Goal: Register for event/course

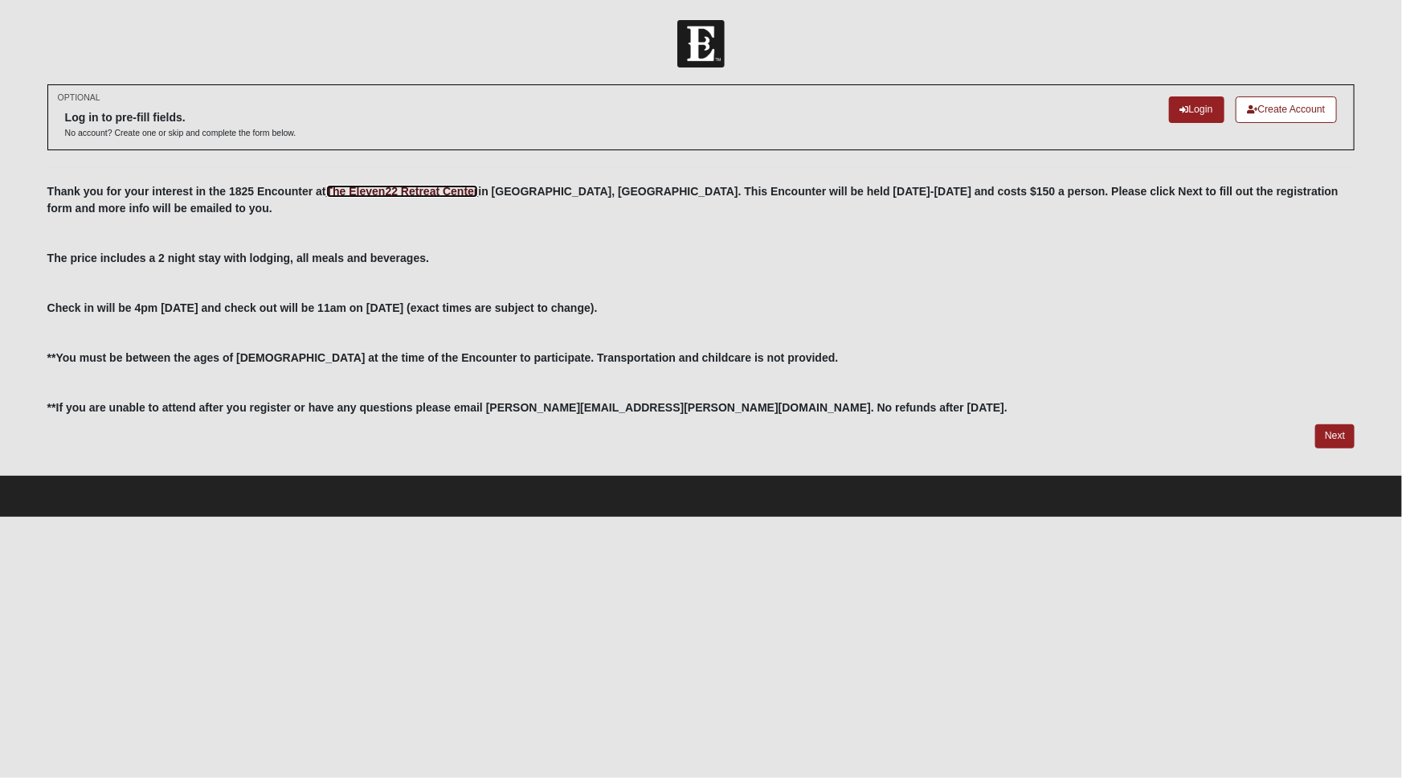
click at [463, 198] on link "The Eleven22 Retreat Center" at bounding box center [402, 191] width 153 height 13
click at [1169, 123] on link "Login" at bounding box center [1196, 109] width 55 height 27
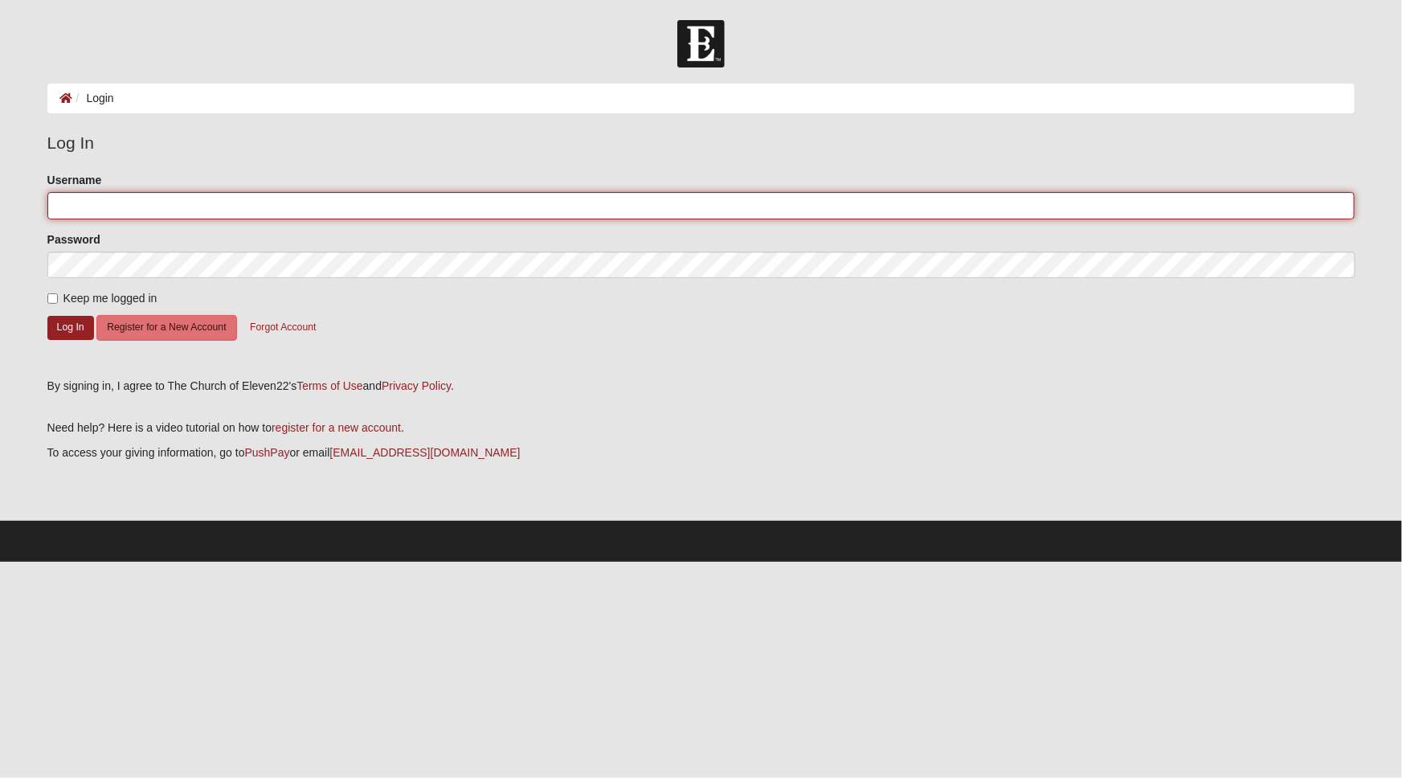
click at [174, 211] on input "Username" at bounding box center [701, 205] width 1308 height 27
click at [114, 214] on input "Username" at bounding box center [701, 205] width 1308 height 27
type input "Mrh5613"
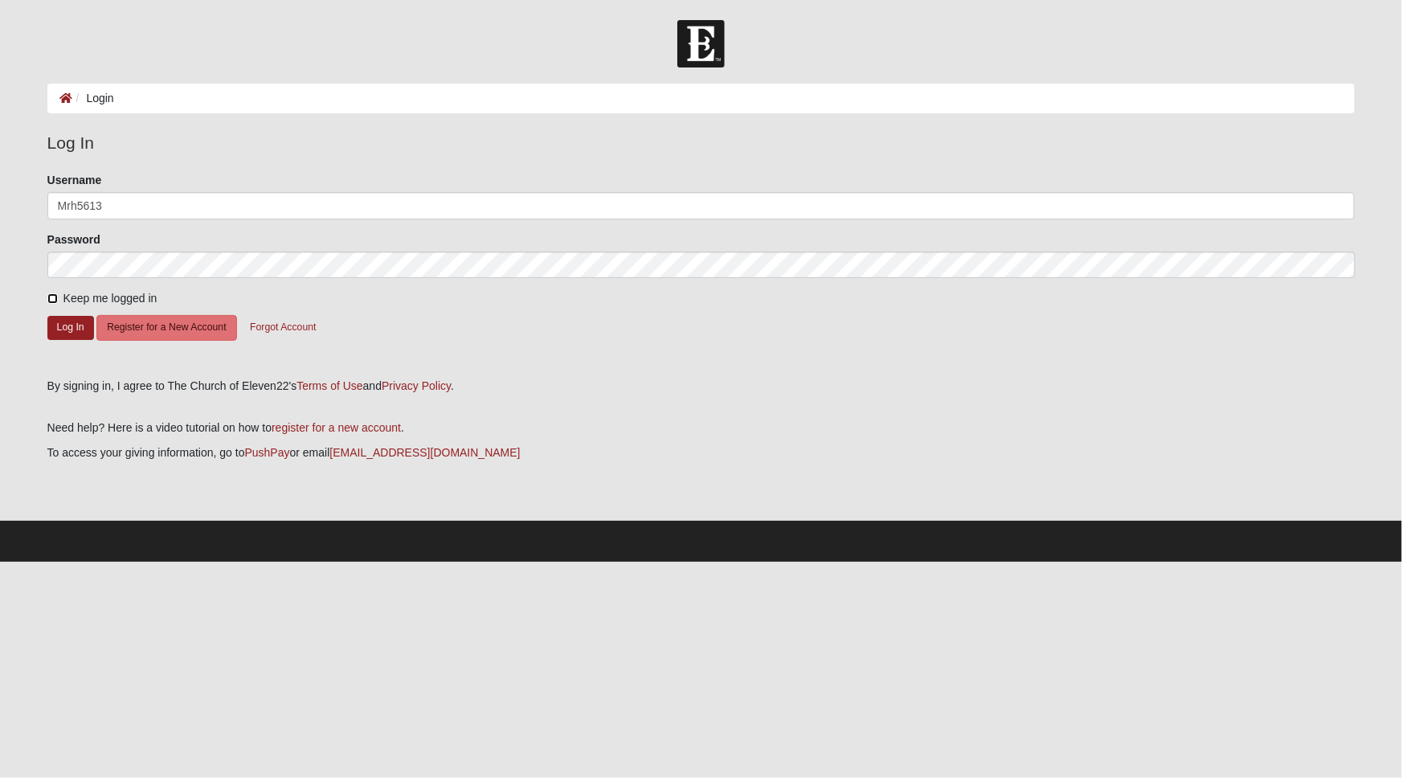
click at [55, 301] on input "Keep me logged in" at bounding box center [52, 298] width 10 height 10
checkbox input "true"
click at [56, 333] on button "Log In" at bounding box center [70, 327] width 47 height 23
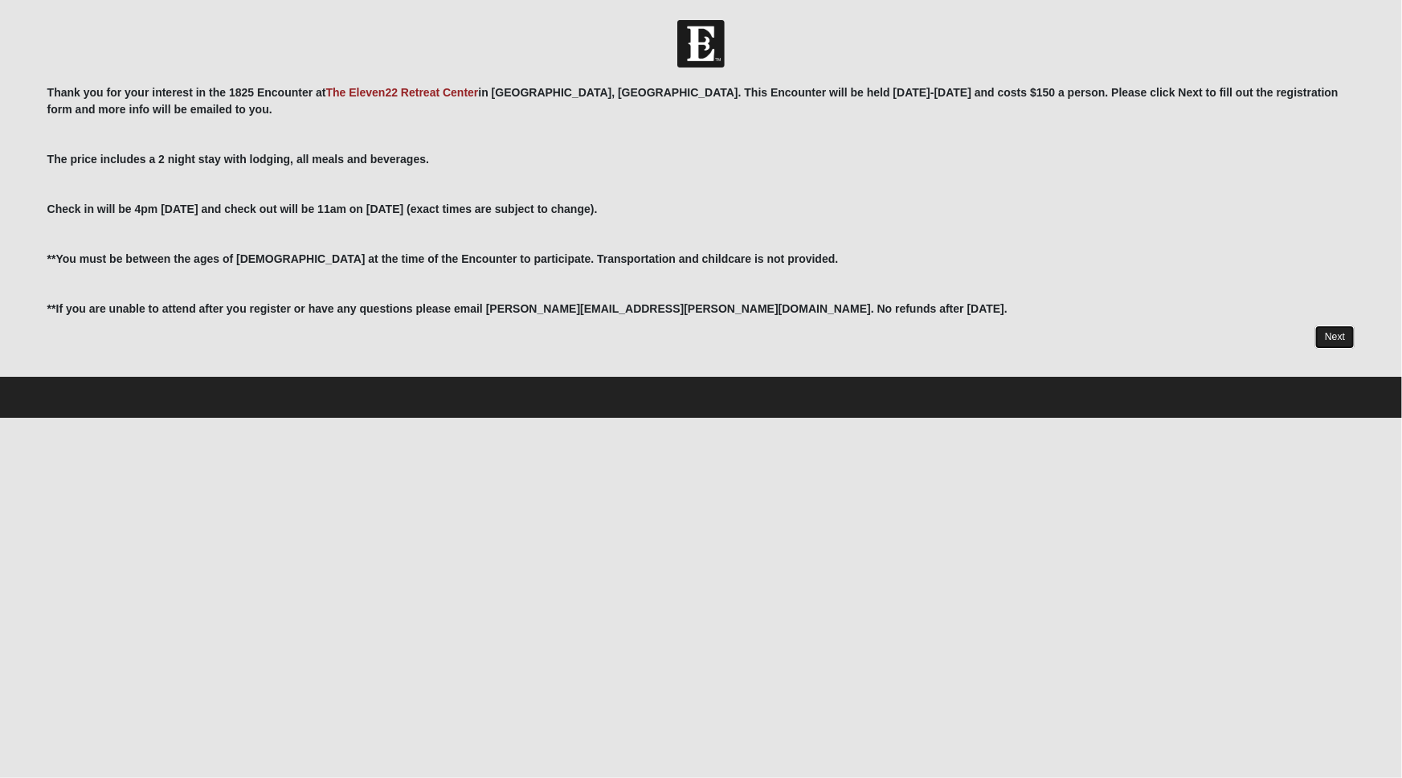
click at [1320, 349] on link "Next" at bounding box center [1334, 336] width 39 height 23
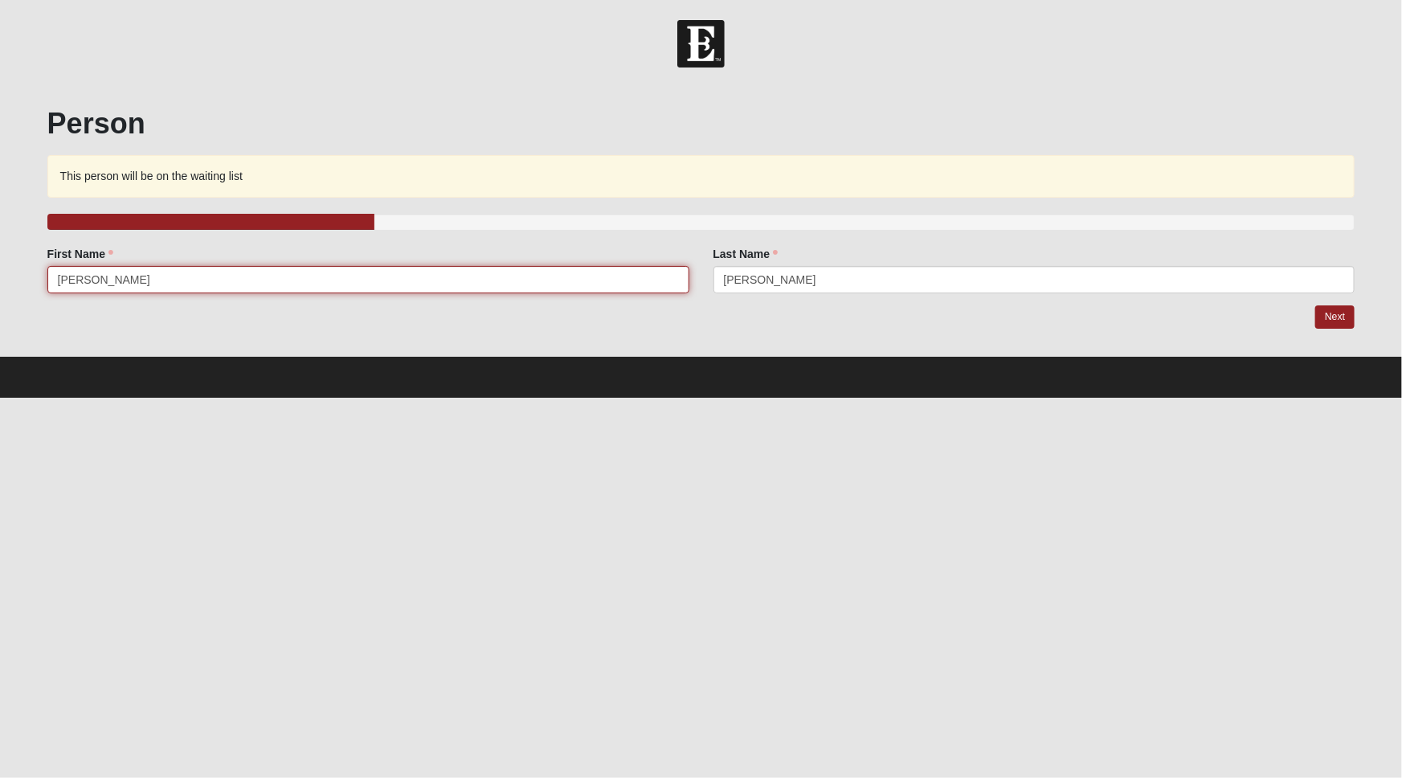
click at [303, 280] on input "Erica" at bounding box center [368, 279] width 642 height 27
drag, startPoint x: 95, startPoint y: 282, endPoint x: 0, endPoint y: 258, distance: 97.8
click at [0, 258] on form "Hello Erica My Account Log Out 1825 Encounter Oct 24-26 2025 Events 1825 Encoun…" at bounding box center [701, 209] width 1402 height 378
type input "Noa"
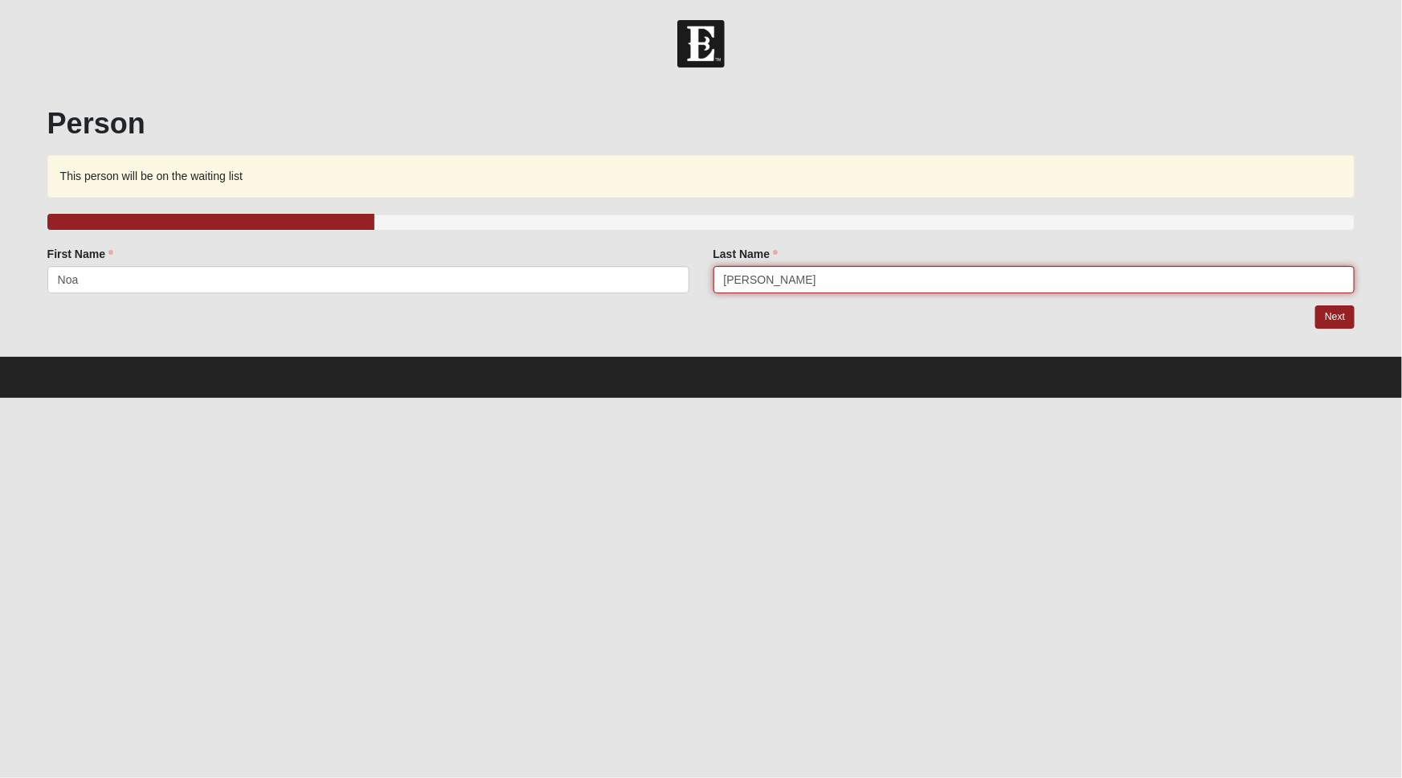
click at [804, 276] on input "Torres" at bounding box center [1035, 279] width 642 height 27
type input "Torres Ramos"
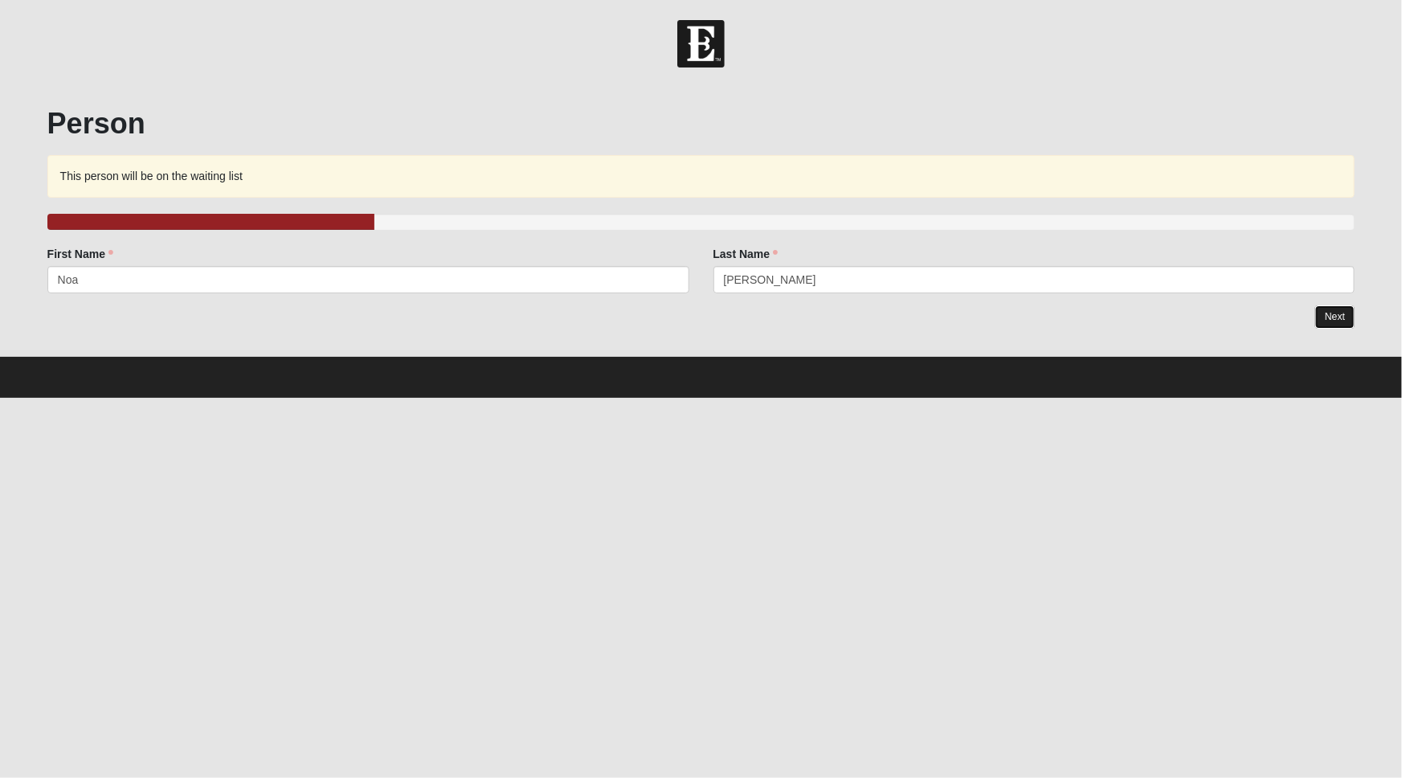
click at [1331, 317] on link "Next" at bounding box center [1334, 316] width 39 height 23
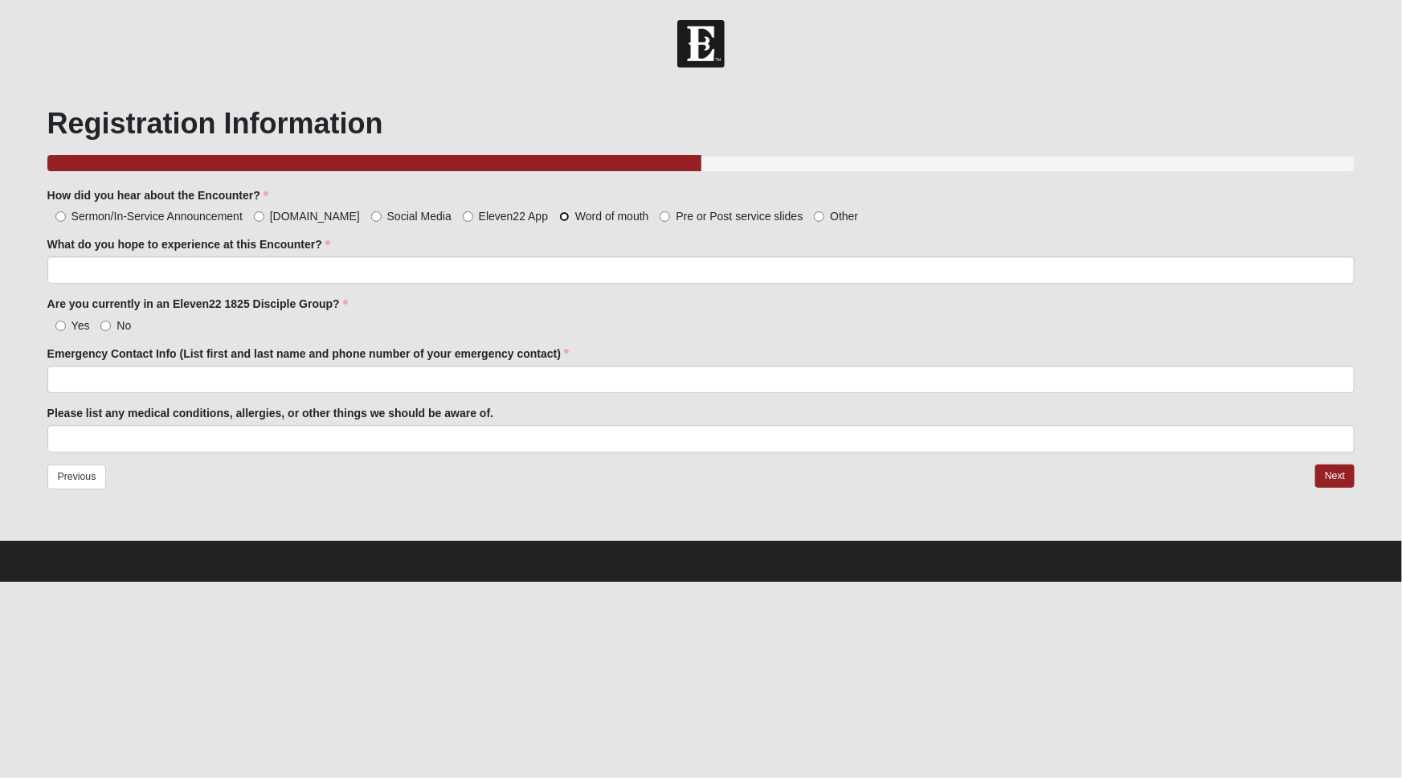
click at [559, 217] on input "Word of mouth" at bounding box center [564, 216] width 10 height 10
radio input "true"
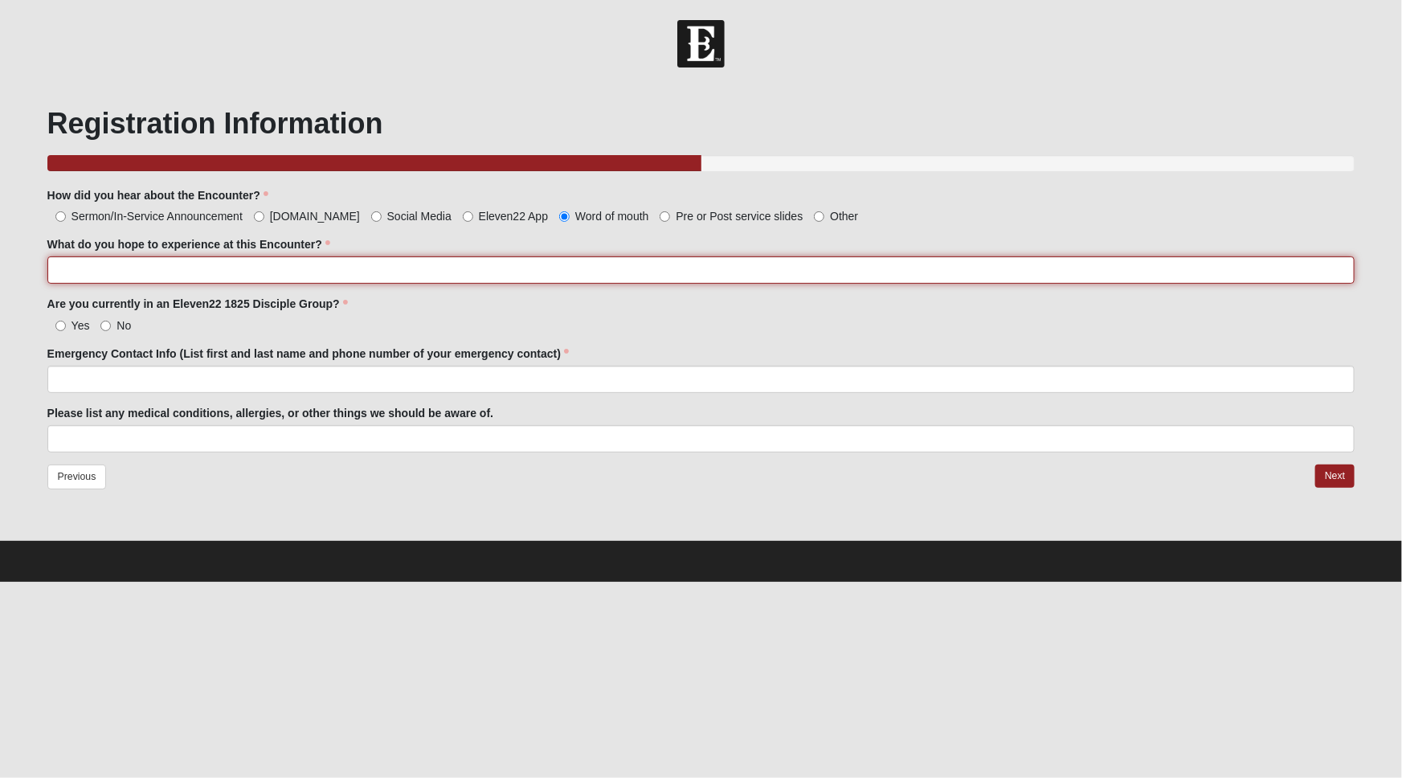
click at [162, 276] on input "What do you hope to experience at this Encounter?" at bounding box center [701, 269] width 1308 height 27
type input "R"
type input "Resting in the word and connecting with other Christians"
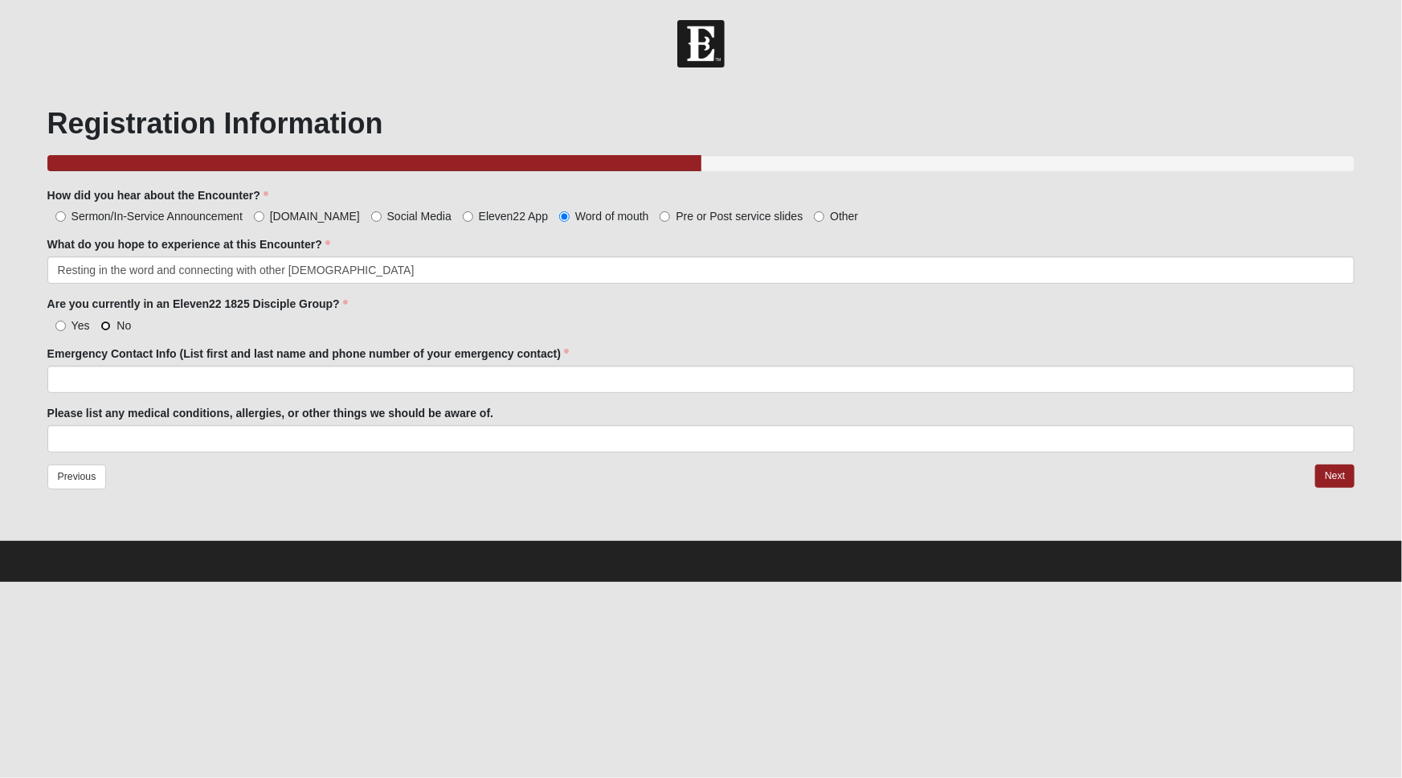
click at [108, 322] on input "No" at bounding box center [105, 326] width 10 height 10
radio input "true"
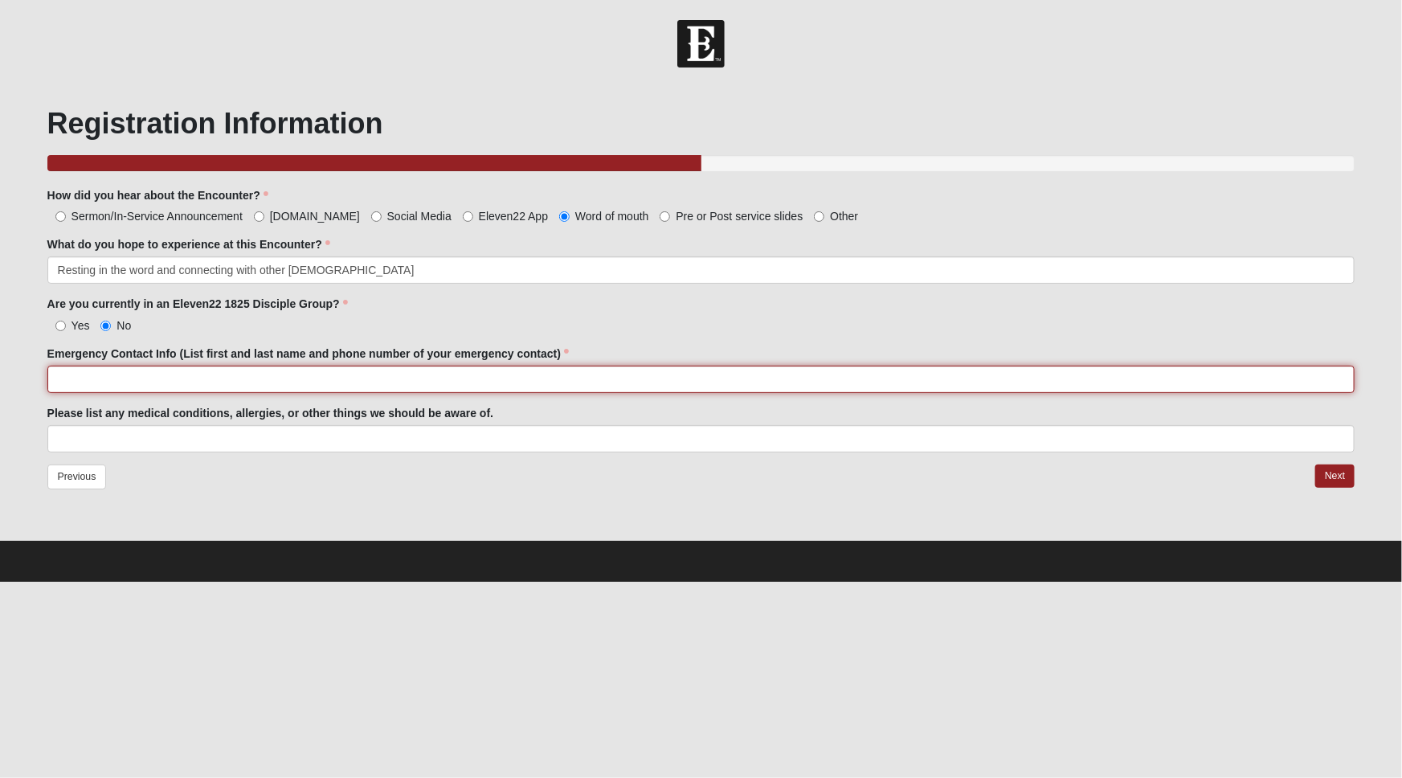
click at [180, 380] on input "Emergency Contact Info (List first and last name and phone number of your emerg…" at bounding box center [701, 379] width 1308 height 27
type input "Erica Torres 904-631-6406"
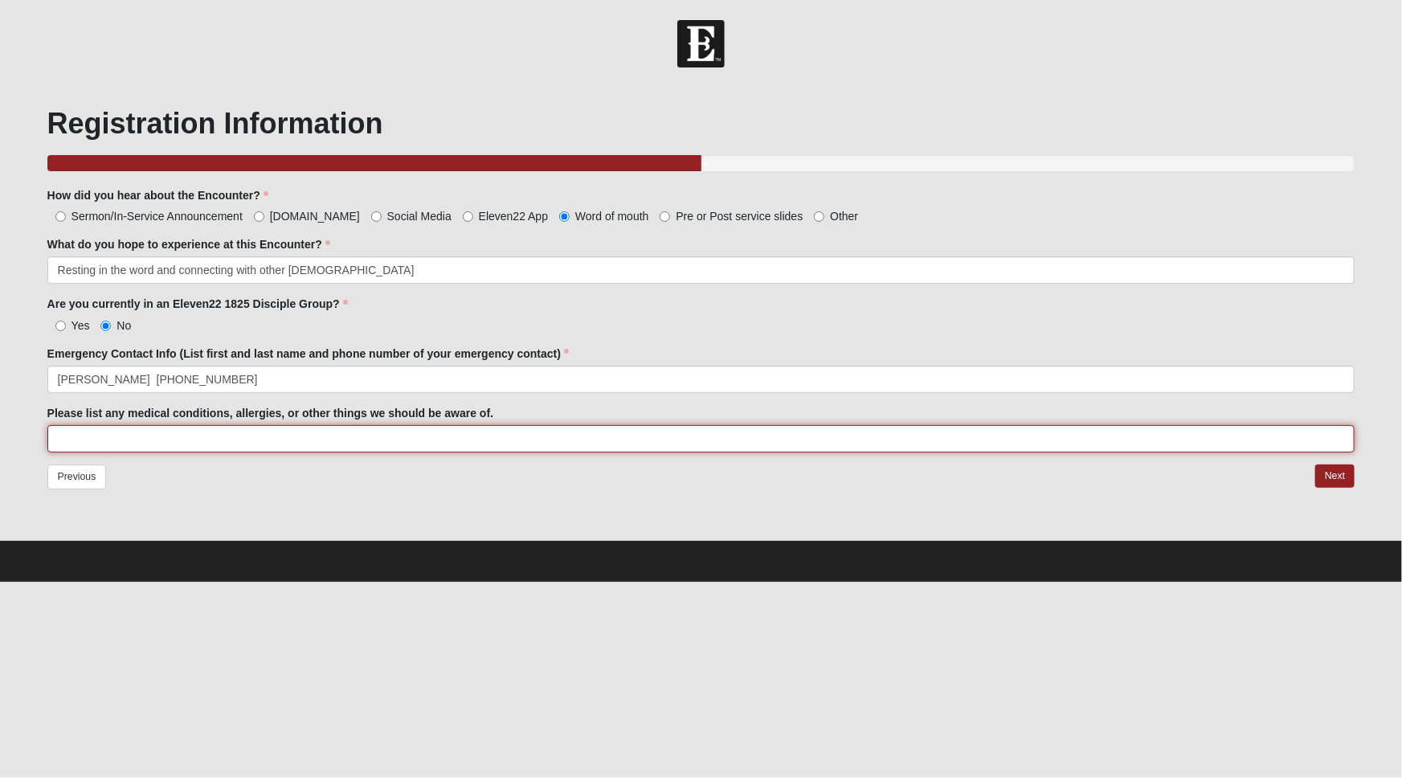
click at [350, 434] on input "Please list any medical conditions, allergies, or other things we should be awa…" at bounding box center [701, 438] width 1308 height 27
type input "None"
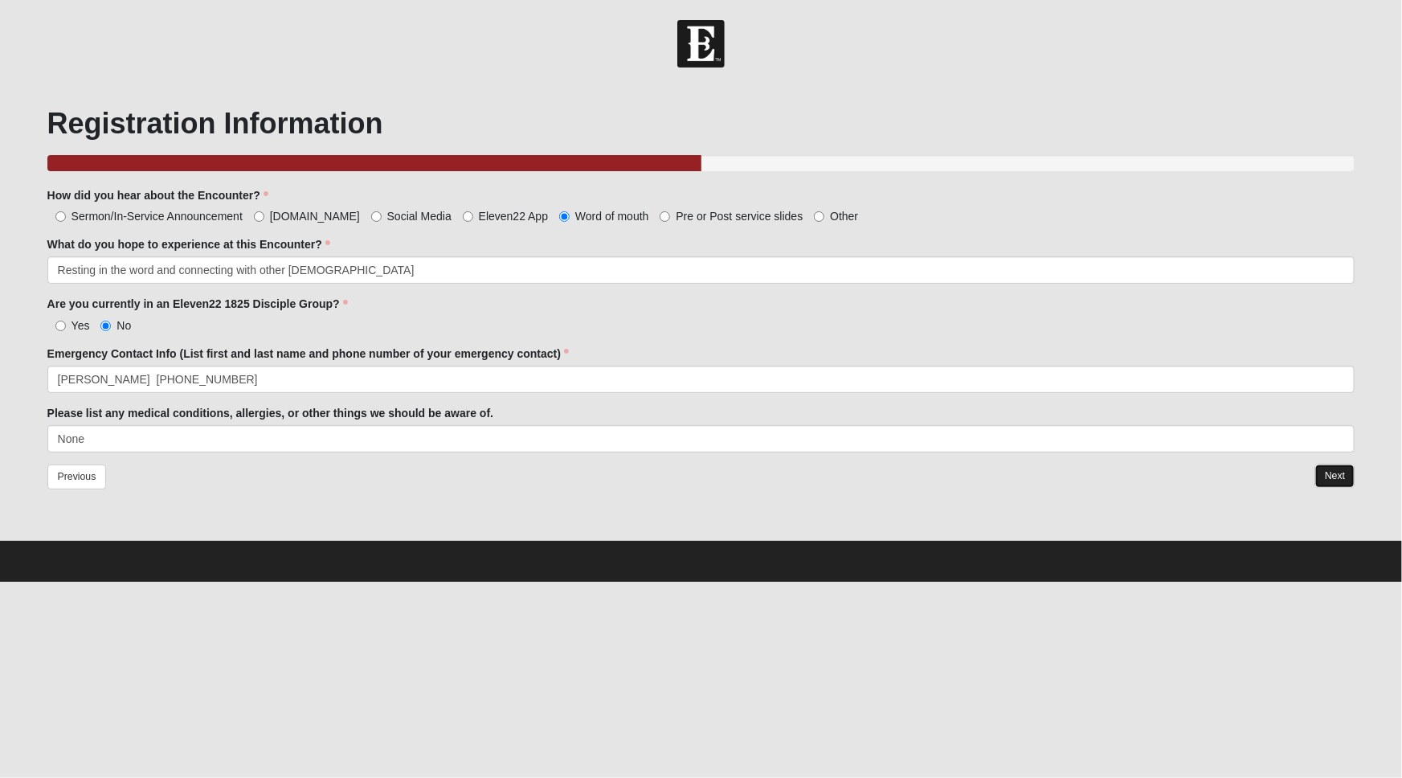
click at [1322, 477] on link "Next" at bounding box center [1334, 475] width 39 height 23
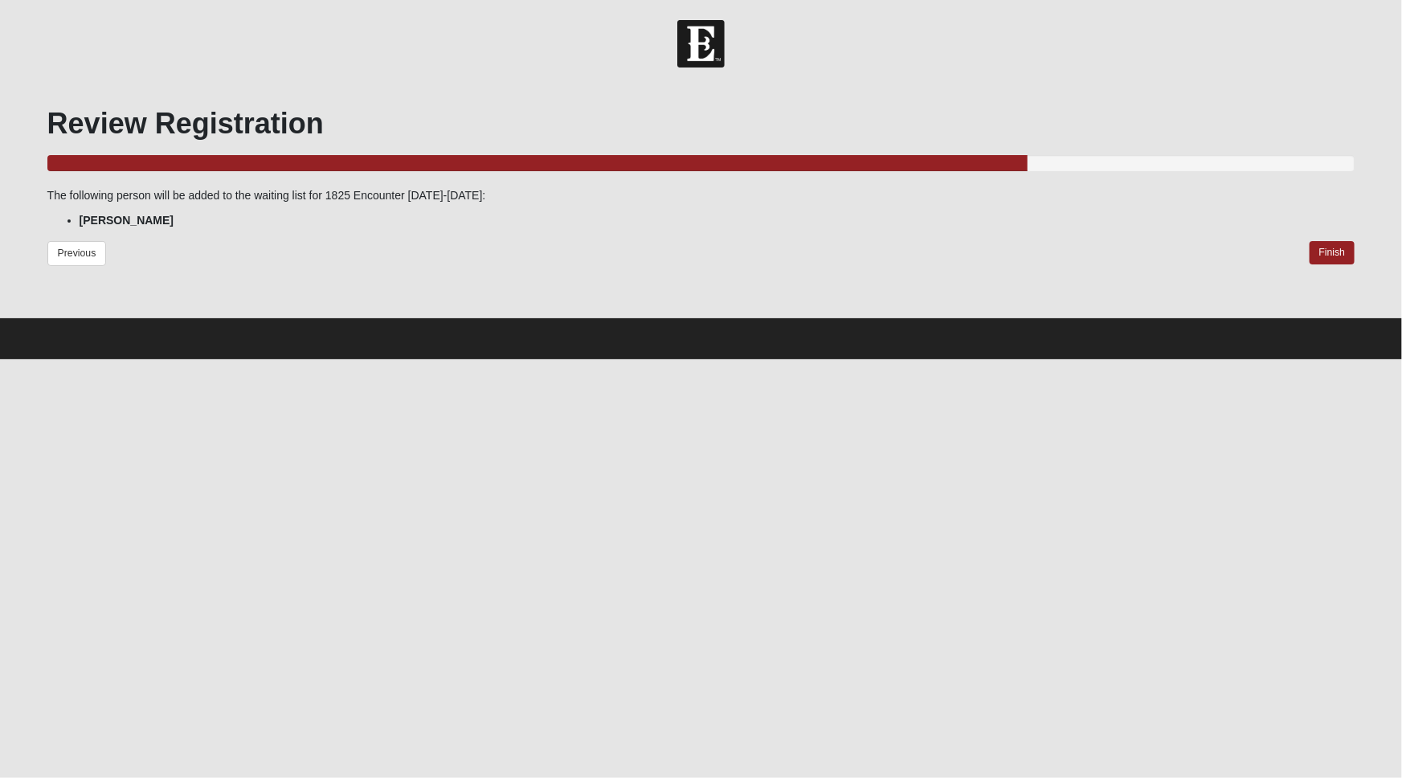
click at [1335, 276] on div "Previous Finish" at bounding box center [701, 266] width 1308 height 51
click at [1335, 264] on link "Finish" at bounding box center [1333, 252] width 46 height 23
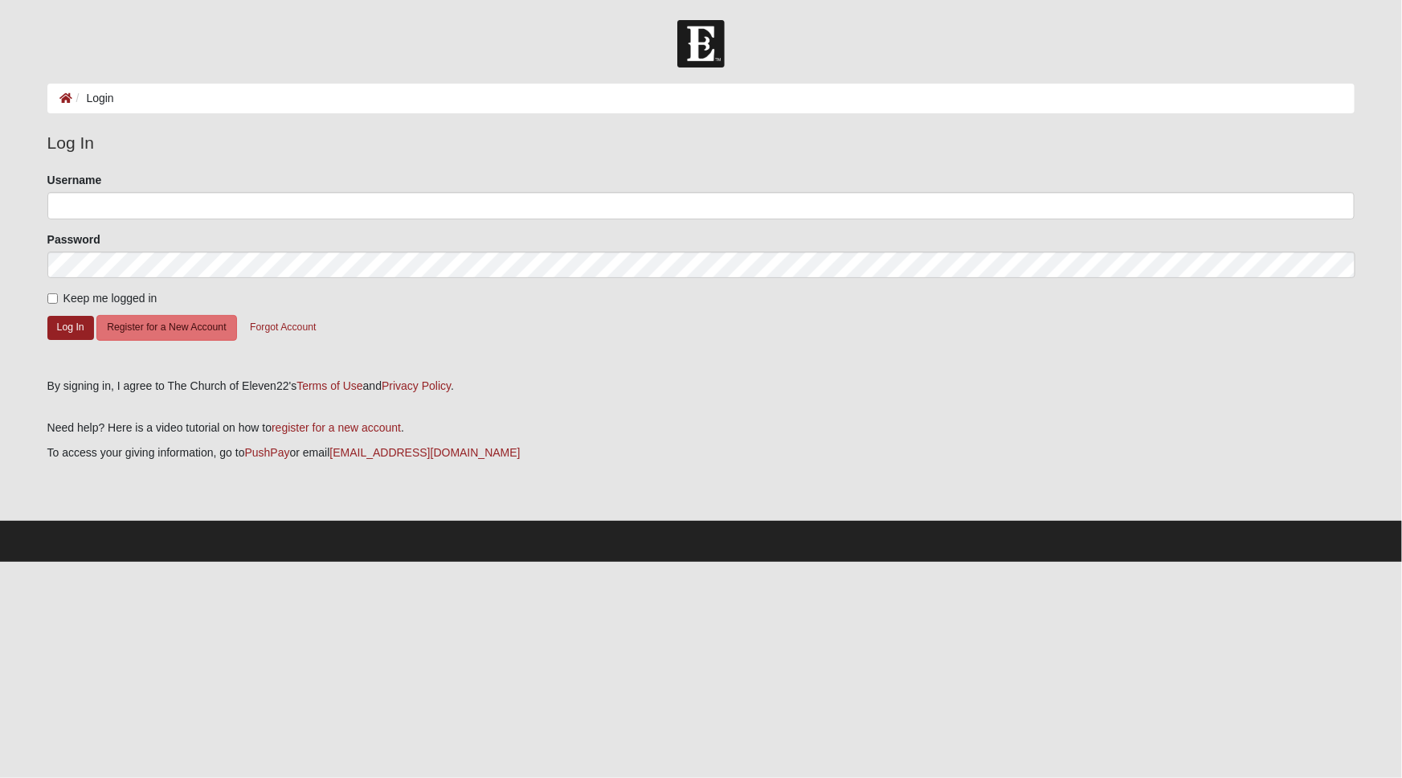
click at [157, 194] on div "Username" at bounding box center [701, 195] width 1308 height 47
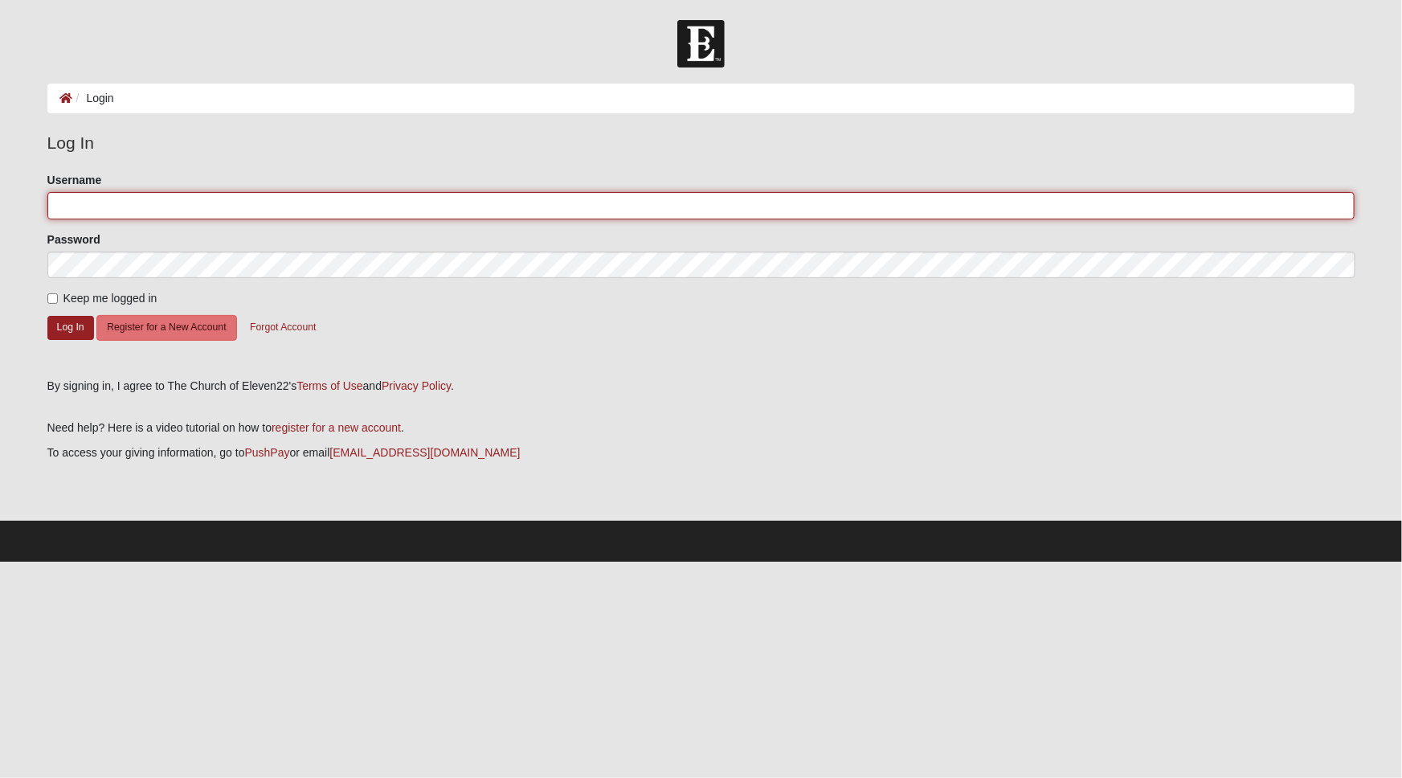
click at [159, 202] on input "Username" at bounding box center [701, 205] width 1308 height 27
type input "Mrh5613"
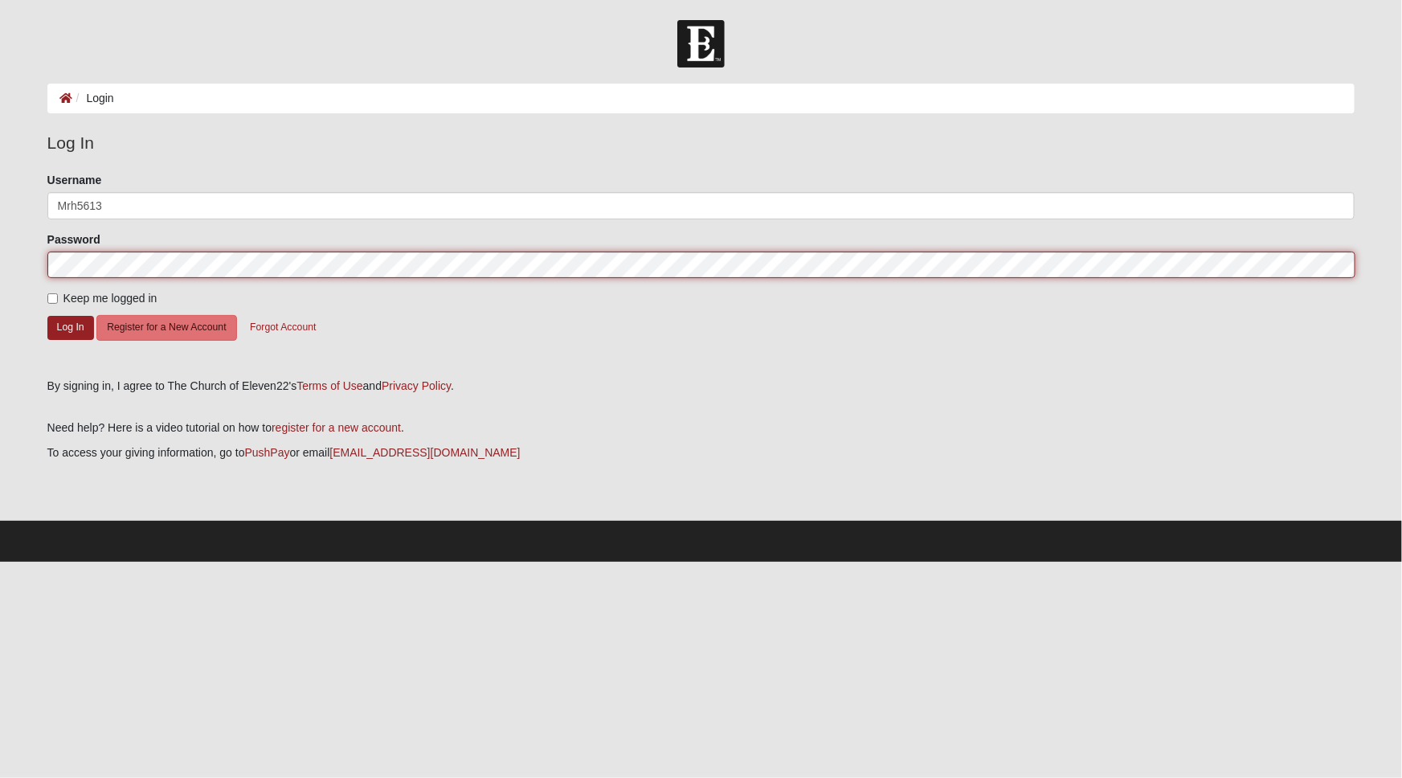
click at [47, 316] on button "Log In" at bounding box center [70, 327] width 47 height 23
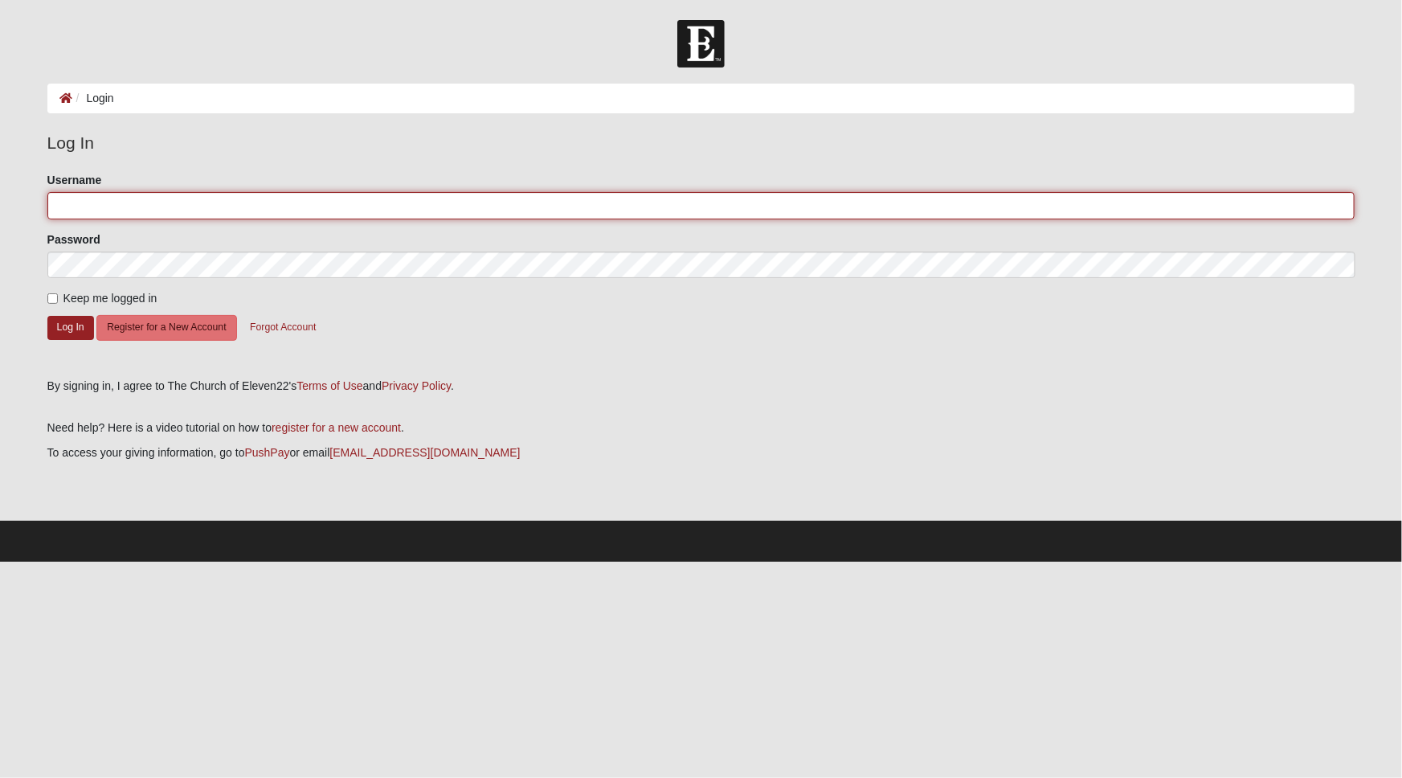
click at [145, 215] on input "Username" at bounding box center [701, 205] width 1308 height 27
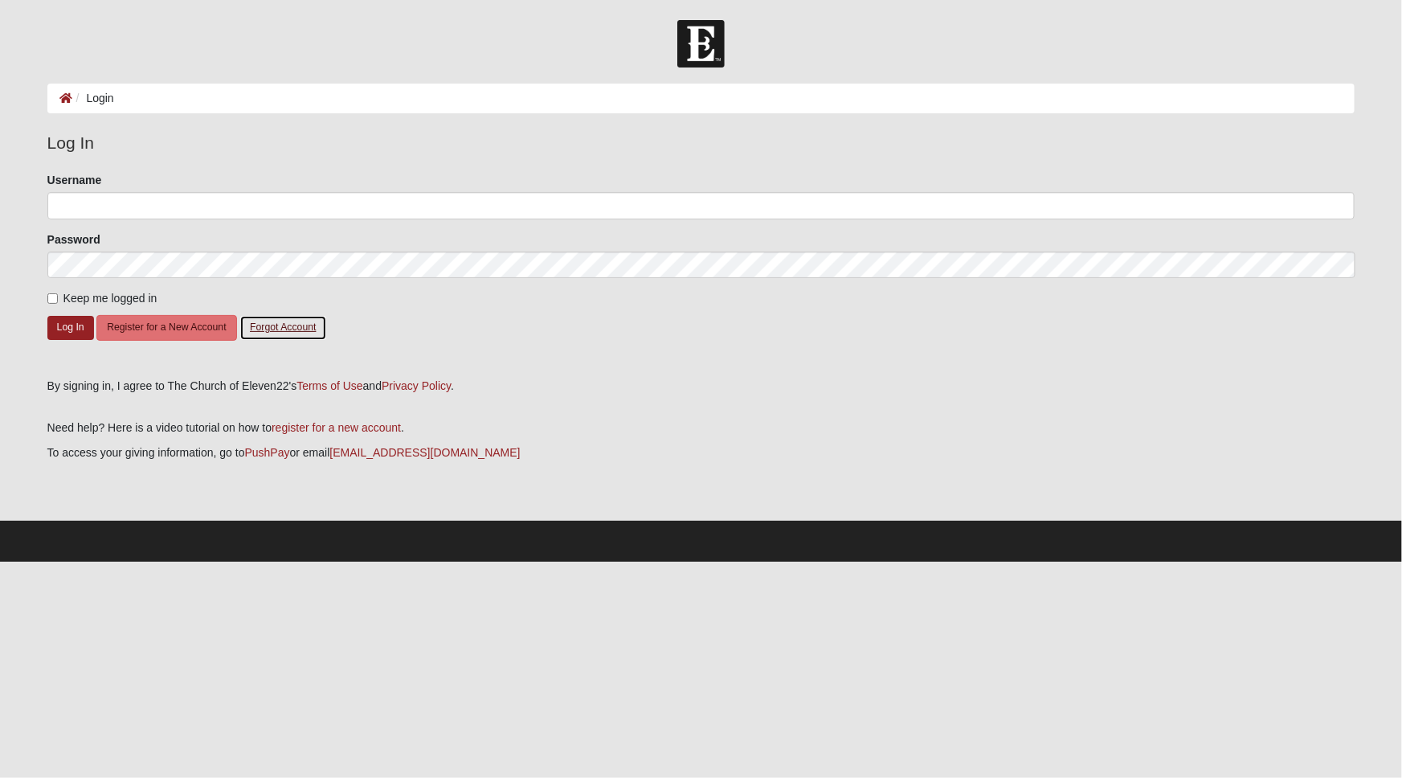
click at [301, 331] on button "Forgot Account" at bounding box center [282, 327] width 87 height 25
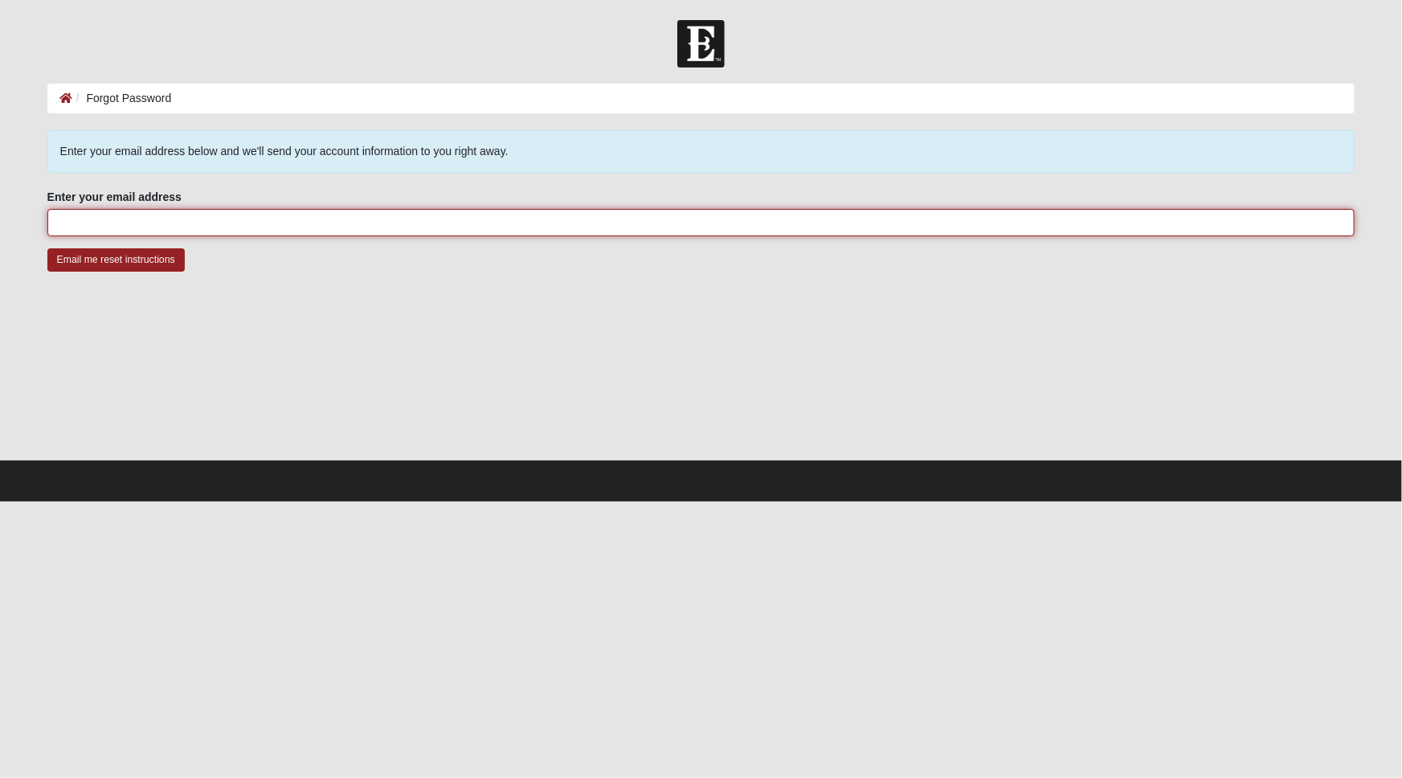
click at [162, 231] on input "Enter your email address" at bounding box center [701, 222] width 1308 height 27
type input "[EMAIL_ADDRESS][DOMAIN_NAME]"
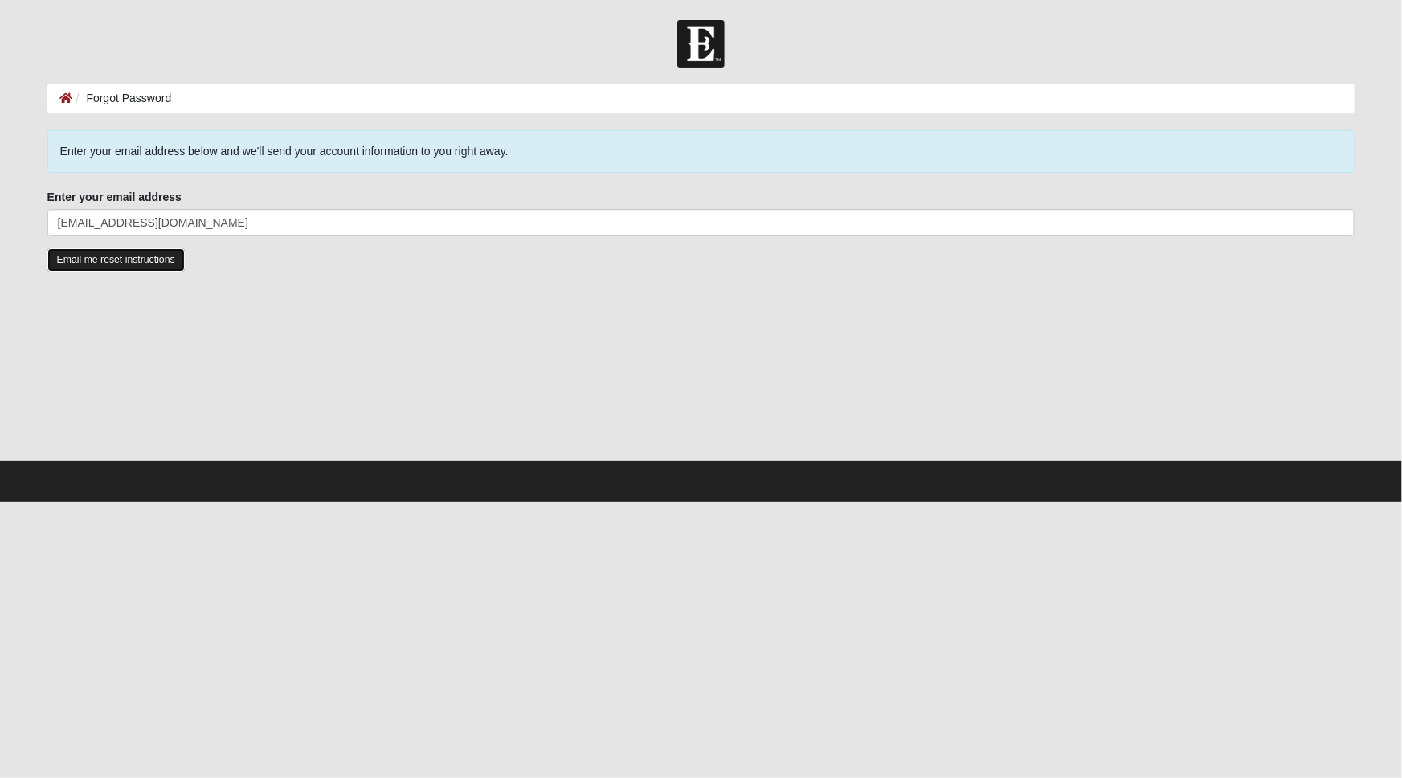
click at [121, 272] on input "Email me reset instructions" at bounding box center [115, 259] width 137 height 23
